Goal: Entertainment & Leisure: Consume media (video, audio)

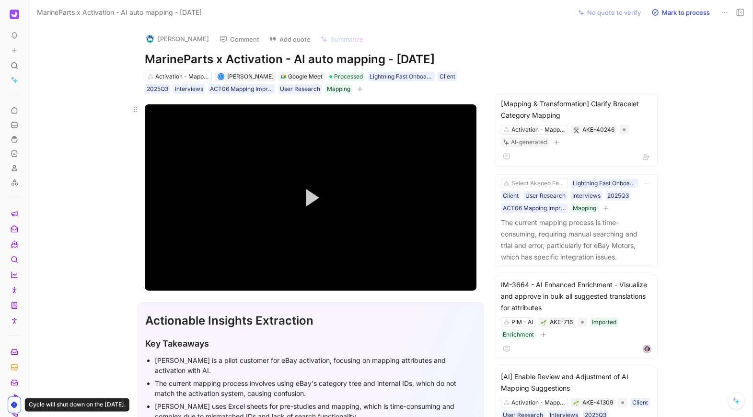
click at [285, 203] on video "Video Player" at bounding box center [311, 197] width 332 height 186
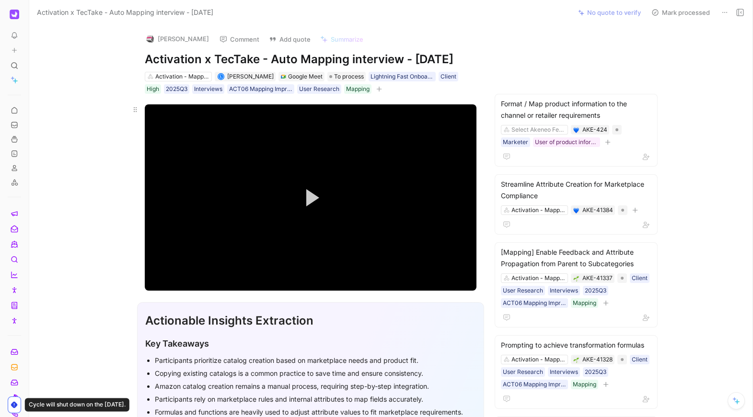
click at [323, 198] on button "Play Video" at bounding box center [310, 197] width 43 height 43
click at [217, 270] on div "09:43" at bounding box center [217, 269] width 0 height 1
click at [256, 270] on div "Loaded : 37.12% 15:29 15:29" at bounding box center [311, 269] width 332 height 1
